Goal: Task Accomplishment & Management: Manage account settings

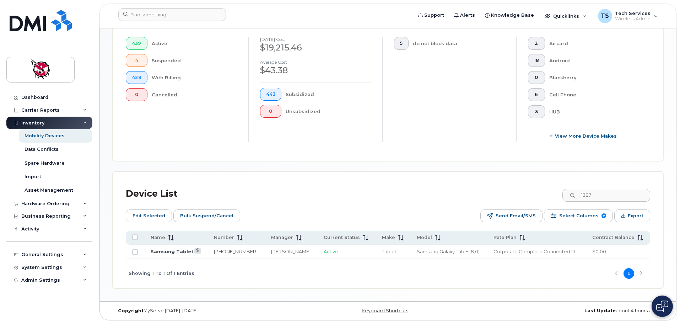
scroll to position [203, 0]
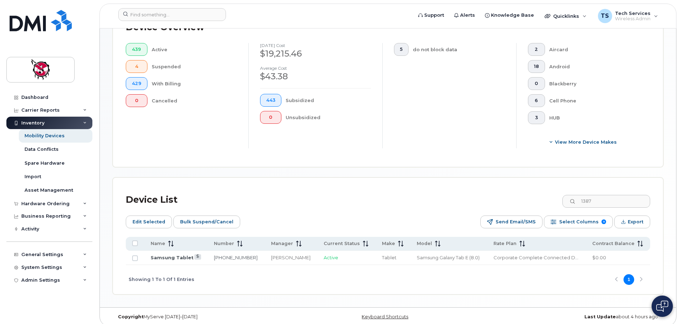
drag, startPoint x: 602, startPoint y: 195, endPoint x: 536, endPoint y: 190, distance: 65.9
click at [536, 190] on div "Device List 1387" at bounding box center [388, 199] width 524 height 18
drag, startPoint x: 620, startPoint y: 194, endPoint x: 564, endPoint y: 189, distance: 56.4
click at [564, 190] on div "Device List kootenay" at bounding box center [388, 199] width 524 height 18
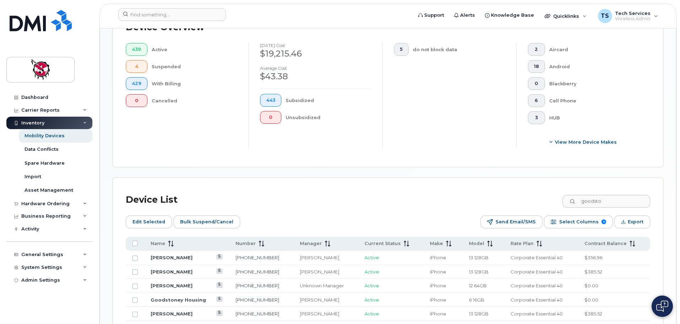
scroll to position [217, 0]
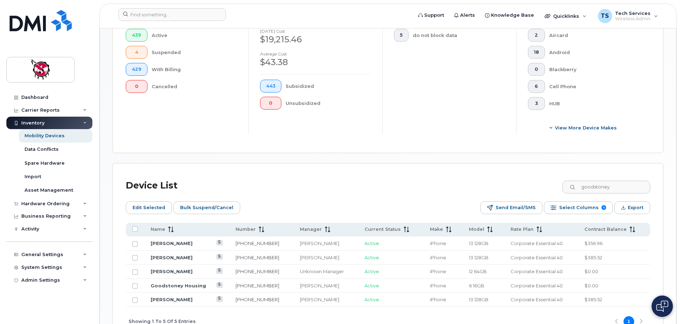
drag, startPoint x: 627, startPoint y: 183, endPoint x: 513, endPoint y: 177, distance: 114.9
click at [515, 179] on div "Device List goodstoney" at bounding box center [388, 185] width 524 height 18
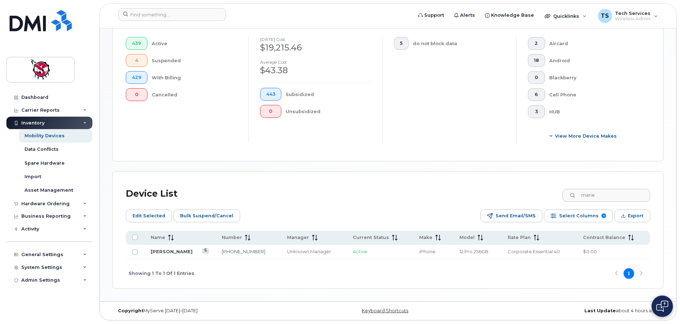
scroll to position [203, 0]
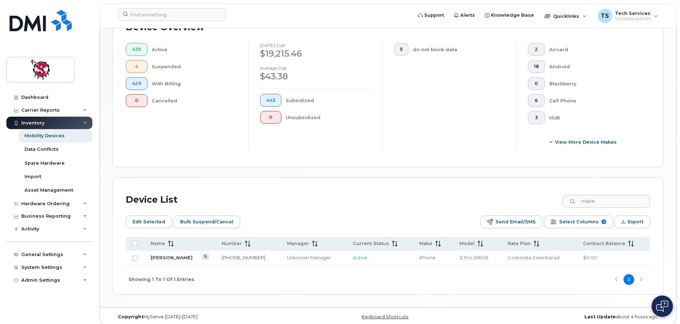
drag, startPoint x: 606, startPoint y: 191, endPoint x: 564, endPoint y: 190, distance: 42.6
click at [564, 190] on div "Device List marie" at bounding box center [388, 199] width 524 height 18
type input "k"
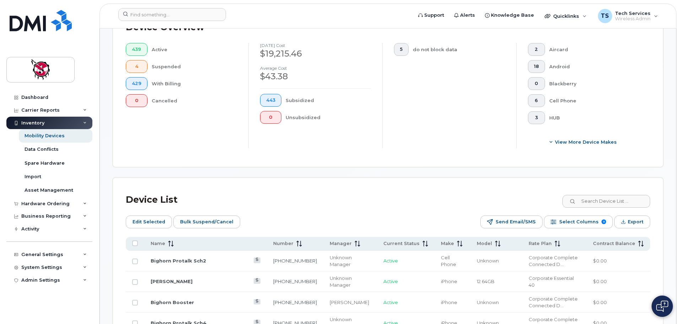
scroll to position [217, 0]
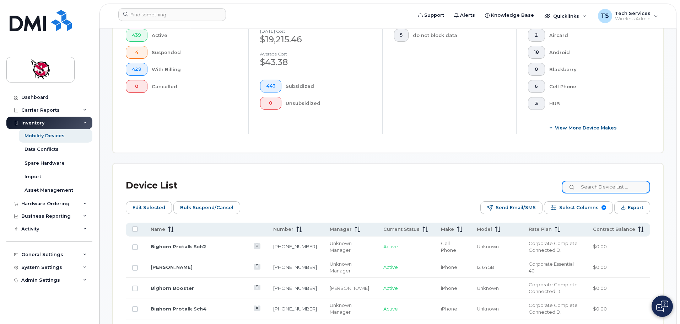
click at [595, 180] on input at bounding box center [606, 186] width 88 height 13
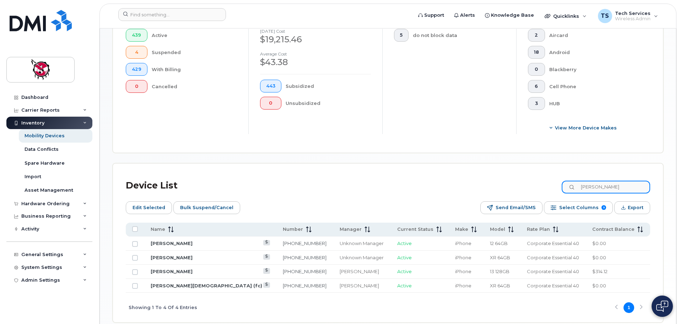
drag, startPoint x: 605, startPoint y: 178, endPoint x: 525, endPoint y: 177, distance: 80.3
click at [525, 177] on div "Device List chris" at bounding box center [388, 185] width 524 height 18
type input "0432"
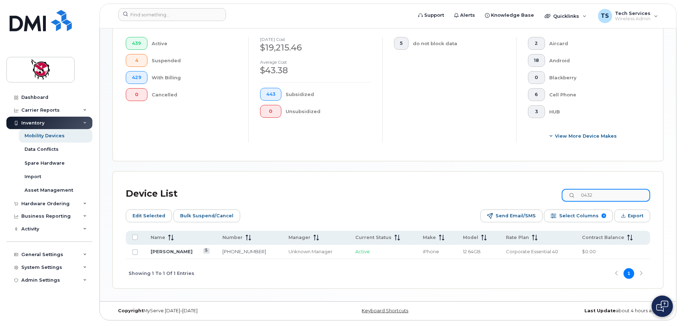
scroll to position [203, 0]
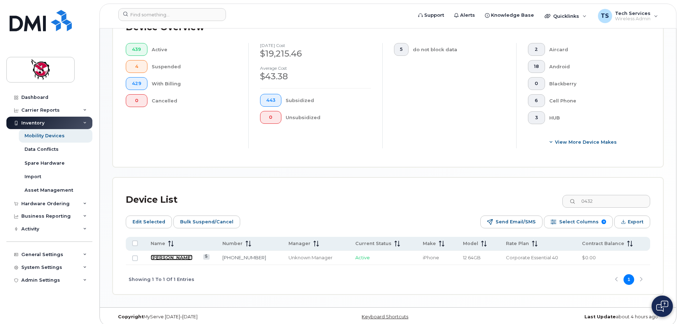
click at [183, 254] on link "[PERSON_NAME]" at bounding box center [172, 257] width 42 height 6
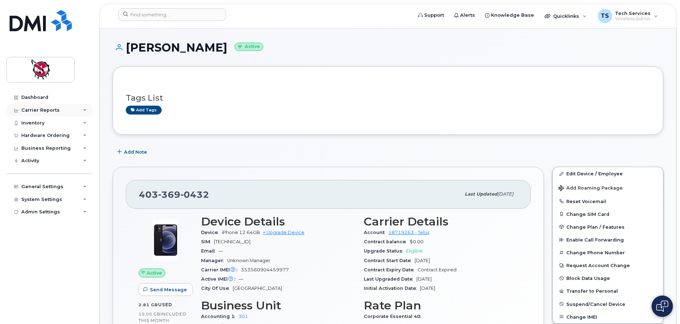
click at [33, 107] on div "Carrier Reports" at bounding box center [49, 110] width 86 height 13
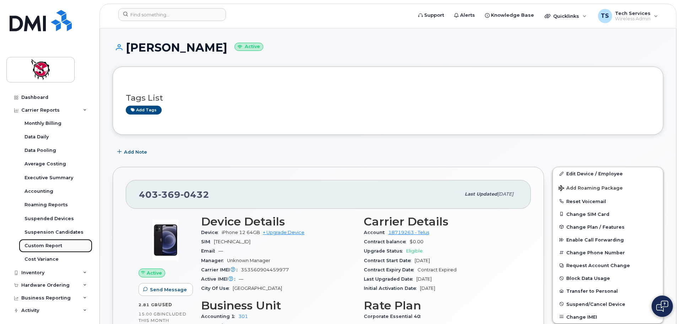
click at [50, 244] on div "Custom Report" at bounding box center [44, 245] width 38 height 6
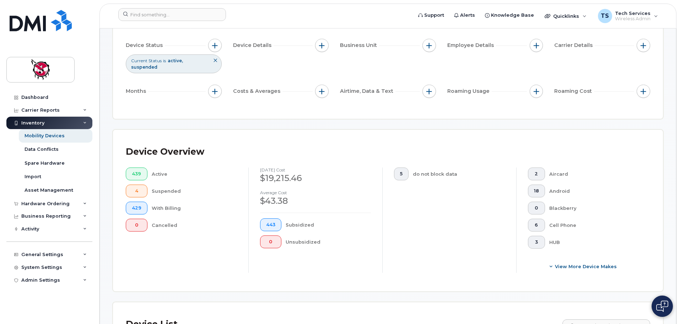
scroll to position [107, 0]
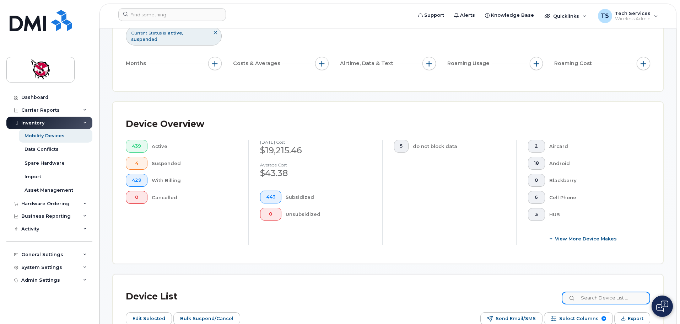
click at [603, 292] on input at bounding box center [606, 297] width 88 height 13
type input "chantelle"
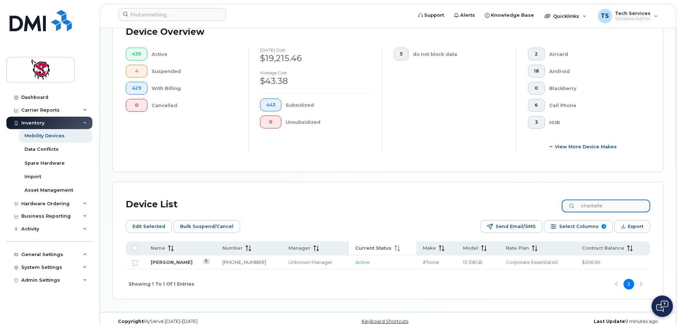
scroll to position [203, 0]
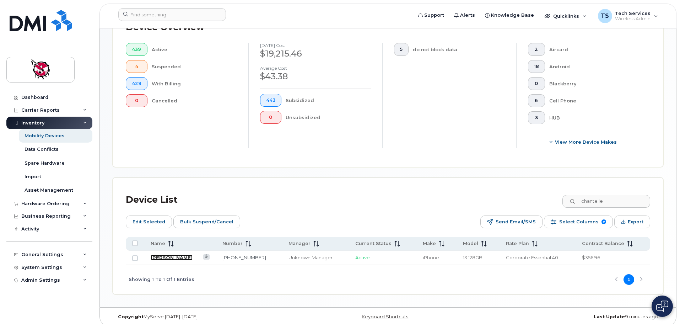
click at [167, 254] on link "[PERSON_NAME]" at bounding box center [172, 257] width 42 height 6
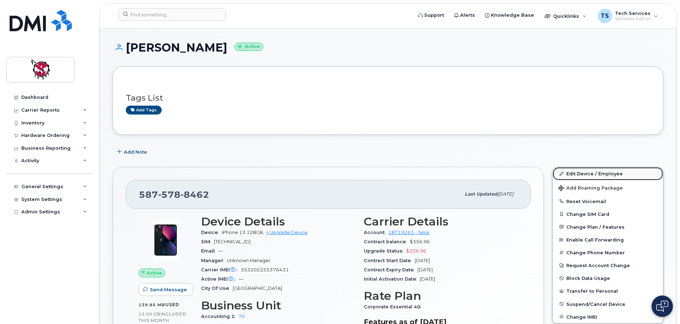
click at [600, 173] on link "Edit Device / Employee" at bounding box center [608, 173] width 110 height 13
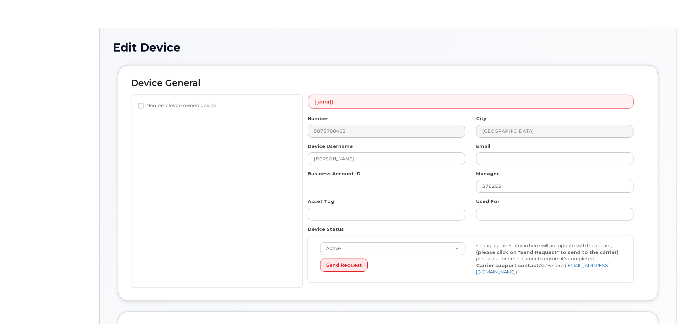
select select "10361"
select select "10349"
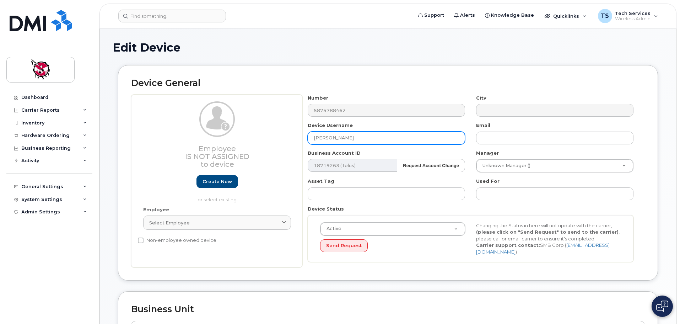
drag, startPoint x: 365, startPoint y: 138, endPoint x: 274, endPoint y: 138, distance: 91.0
click at [274, 138] on div "Employee Is not assigned to device Create new or select existing Employee Selec…" at bounding box center [388, 181] width 514 height 173
click at [337, 138] on input "[PERSON_NAME]" at bounding box center [386, 137] width 157 height 13
drag, startPoint x: 336, startPoint y: 137, endPoint x: 279, endPoint y: 137, distance: 57.2
click at [280, 137] on div "Employee Is not assigned to device Create new or select existing Employee Selec…" at bounding box center [388, 181] width 514 height 173
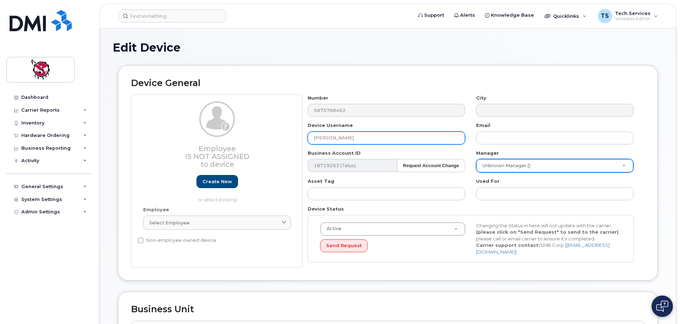
type input "Natisha Snow"
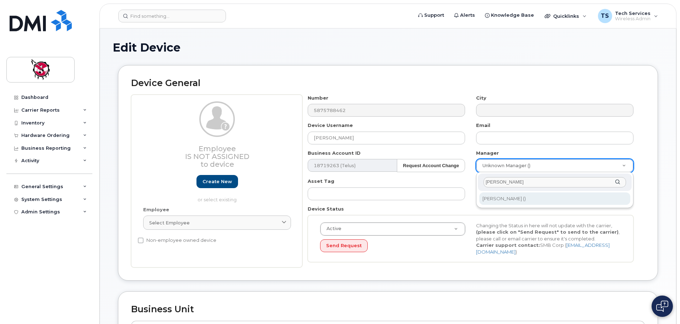
type input "anne"
type input "820256"
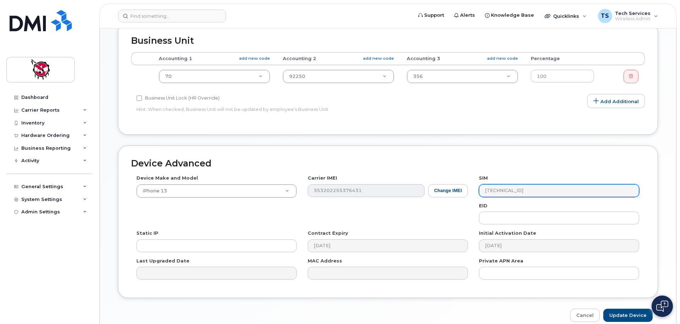
scroll to position [302, 0]
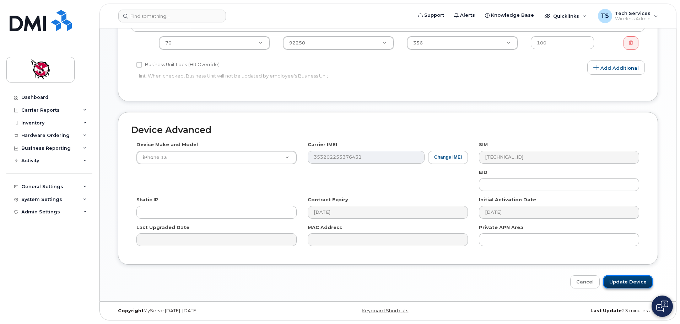
click at [627, 279] on input "Update Device" at bounding box center [627, 281] width 49 height 13
type input "Saving..."
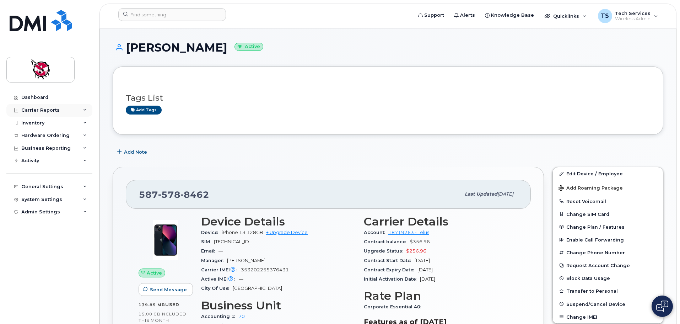
click at [39, 110] on div "Carrier Reports" at bounding box center [40, 110] width 38 height 6
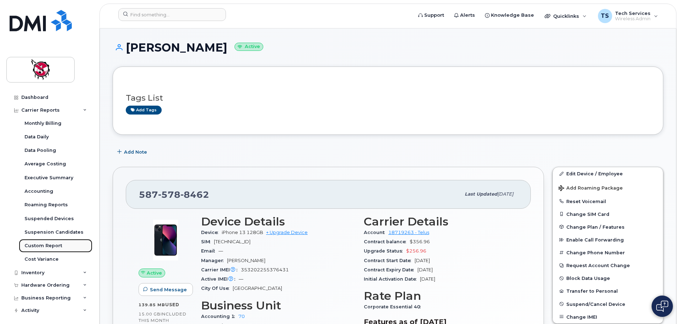
click at [42, 248] on div "Custom Report" at bounding box center [44, 245] width 38 height 6
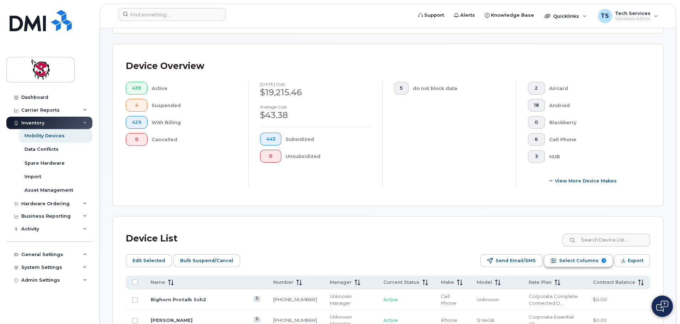
scroll to position [213, 0]
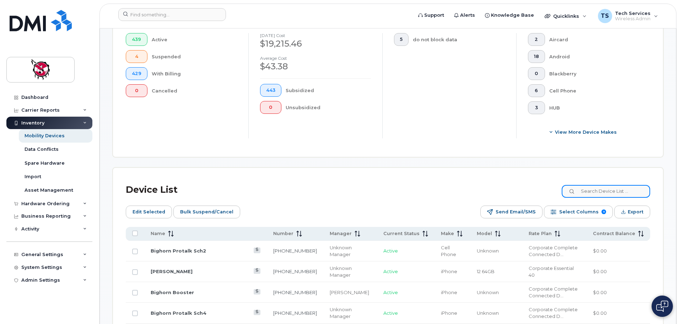
click at [606, 185] on input at bounding box center [606, 191] width 88 height 13
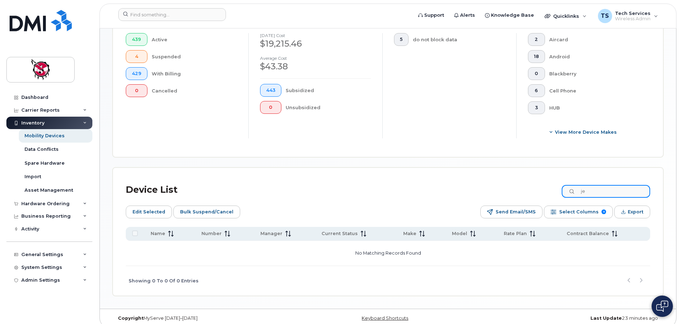
type input "j"
type input "l"
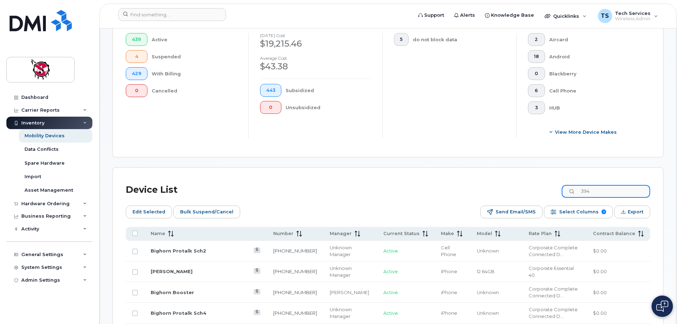
type input "3941"
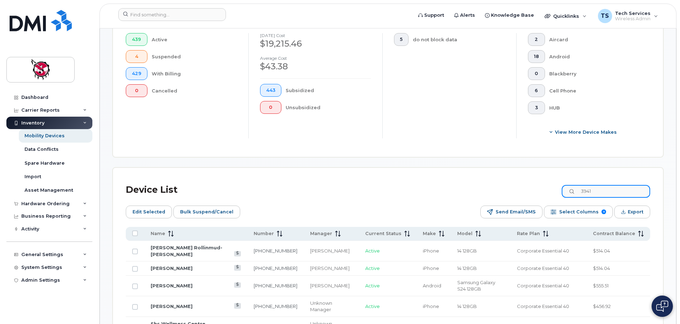
scroll to position [203, 0]
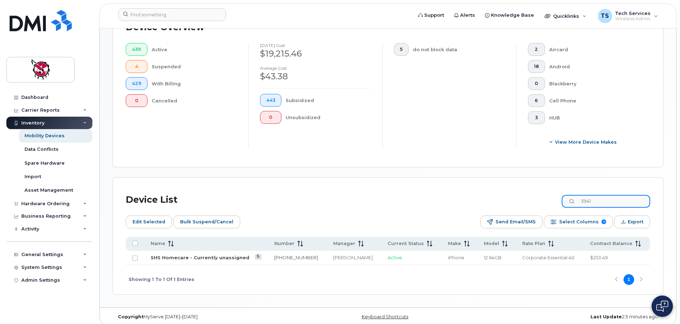
drag, startPoint x: 608, startPoint y: 195, endPoint x: 567, endPoint y: 193, distance: 41.6
click at [567, 193] on div "Device List 3941" at bounding box center [388, 199] width 524 height 18
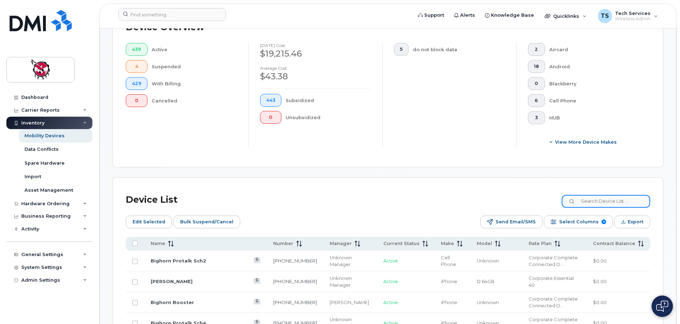
scroll to position [213, 0]
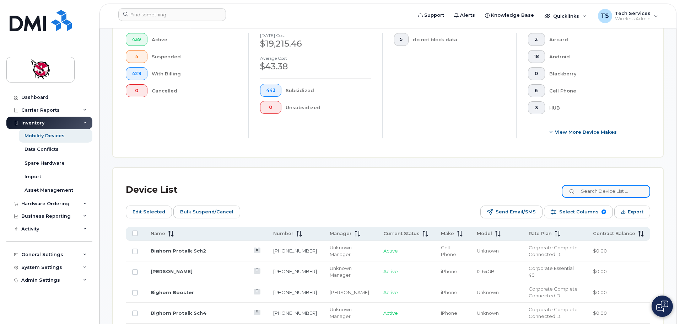
click at [611, 187] on input at bounding box center [606, 191] width 88 height 13
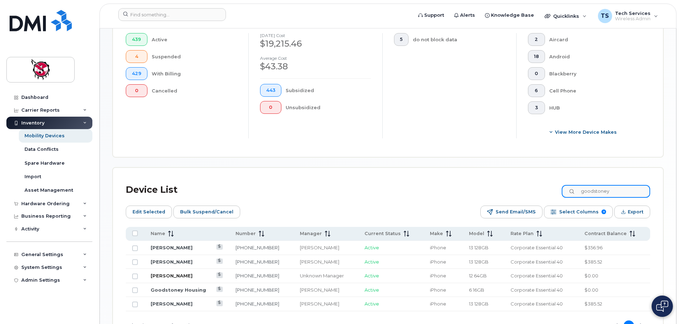
type input "goodstoney"
click at [165, 273] on link "Chris Goodstoney" at bounding box center [172, 276] width 42 height 6
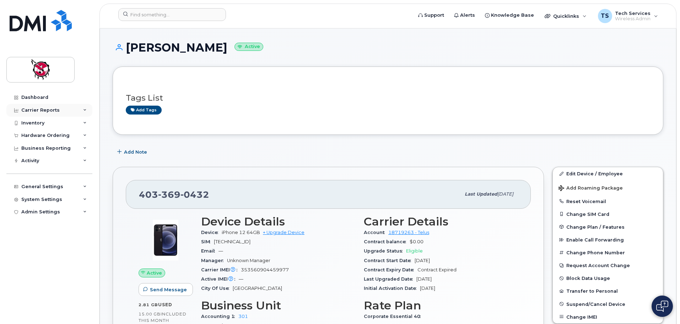
click at [42, 109] on div "Carrier Reports" at bounding box center [40, 110] width 38 height 6
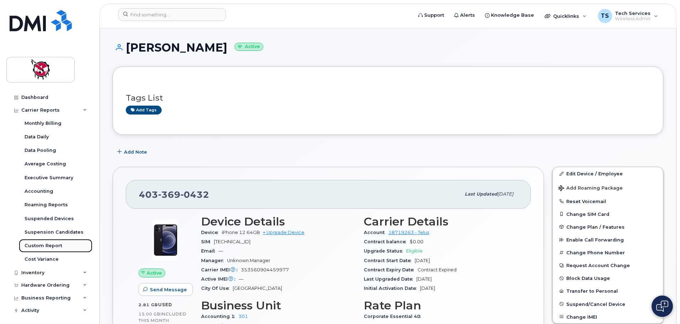
click at [45, 247] on div "Custom Report" at bounding box center [44, 245] width 38 height 6
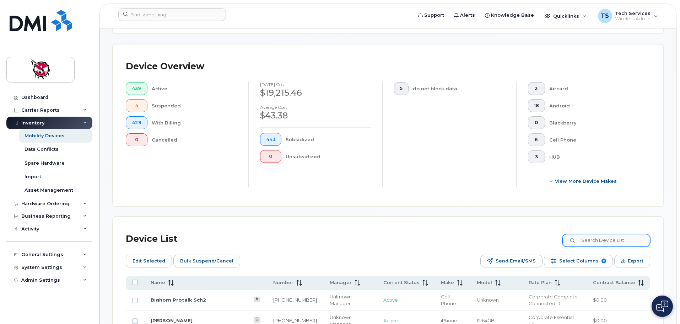
scroll to position [178, 0]
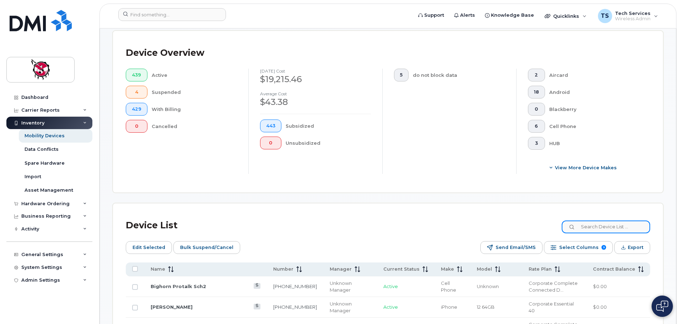
click at [619, 222] on input at bounding box center [606, 226] width 88 height 13
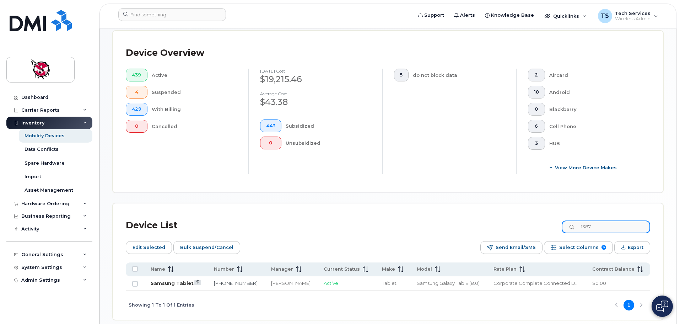
type input "1387"
click at [182, 280] on link "Samsung Tablet" at bounding box center [172, 283] width 43 height 6
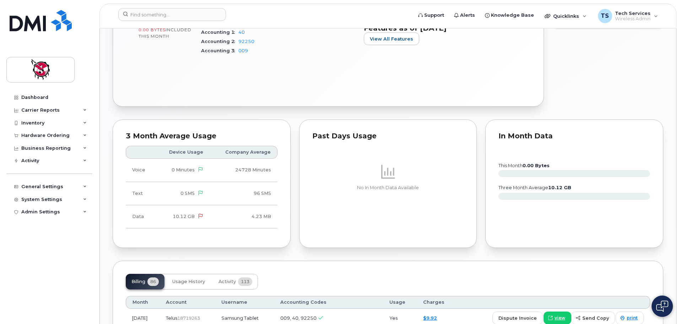
scroll to position [284, 0]
click at [201, 214] on icon at bounding box center [200, 216] width 5 height 5
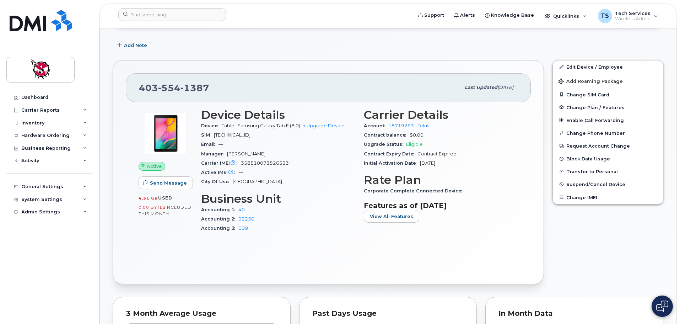
scroll to position [0, 0]
